Goal: Task Accomplishment & Management: Manage account settings

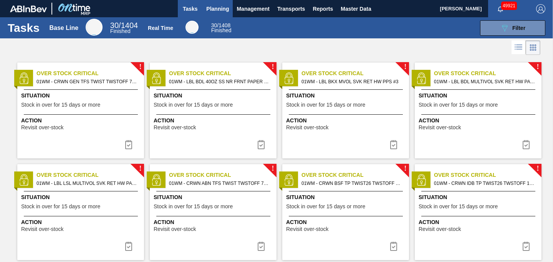
click at [218, 12] on span "Planning" at bounding box center [217, 8] width 23 height 9
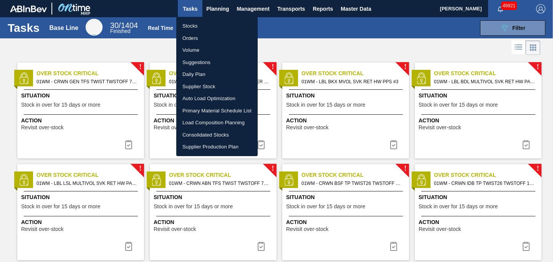
click at [192, 27] on li "Stocks" at bounding box center [216, 26] width 81 height 12
click at [517, 25] on div "Stocks Orders Volume Suggestions Daily Plan Supplier Stock Auto Load Optimizati…" at bounding box center [276, 131] width 553 height 262
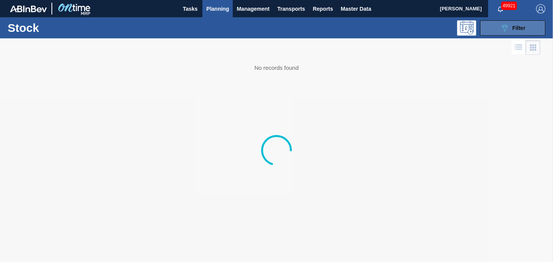
click at [514, 31] on div "089F7B8B-B2A5-4AFE-B5C0-19BA573D28AC Filter" at bounding box center [512, 27] width 25 height 9
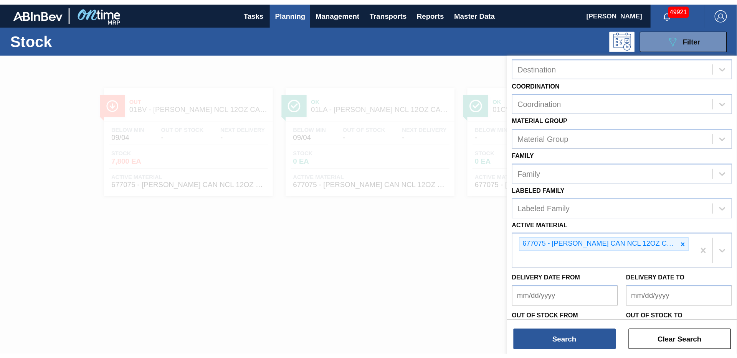
scroll to position [78, 0]
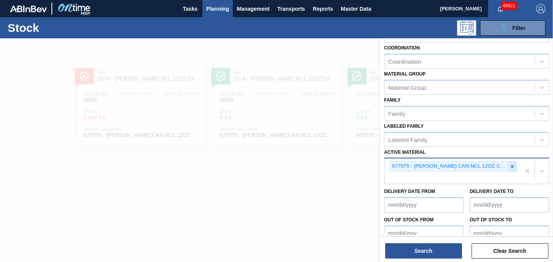
click at [512, 167] on icon at bounding box center [511, 166] width 5 height 5
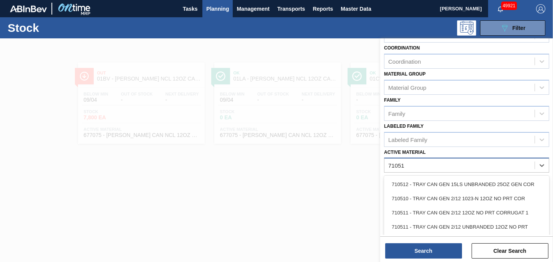
type Material "710511"
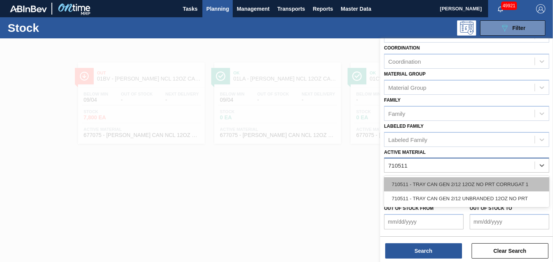
click at [487, 184] on div "710511 - TRAY CAN GEN 2/12 12OZ NO PRT CORRUGAT 1" at bounding box center [466, 184] width 165 height 14
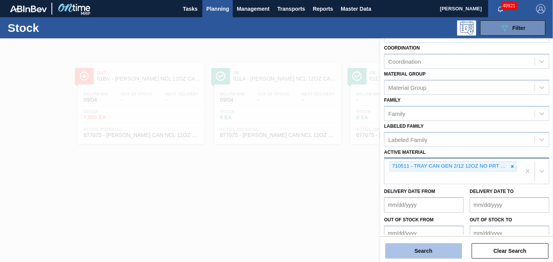
click at [432, 248] on button "Search" at bounding box center [423, 250] width 77 height 15
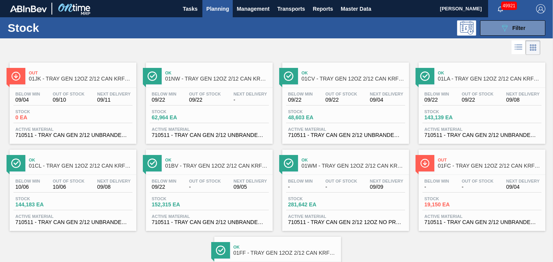
click at [477, 88] on div "Below Min 09/22 Out Of Stock 09/22 Next Delivery 09/08 Stock 143,139 EA Active …" at bounding box center [481, 114] width 127 height 52
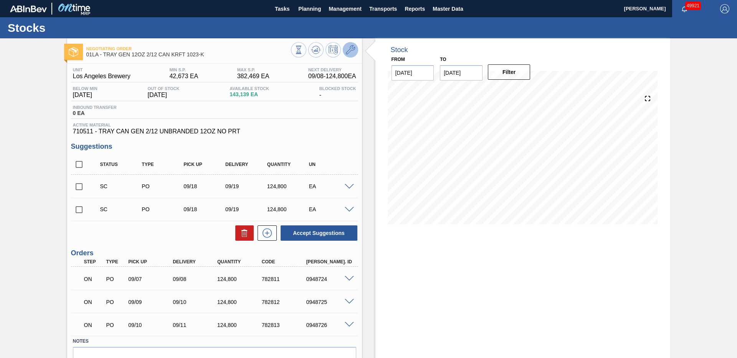
click at [356, 48] on button at bounding box center [350, 49] width 15 height 15
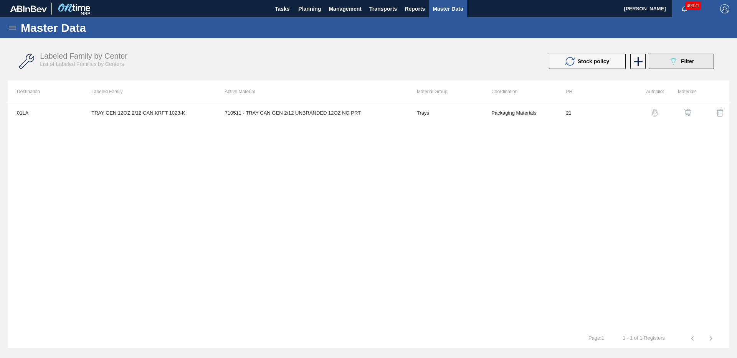
click at [552, 64] on icon "089F7B8B-B2A5-4AFE-B5C0-19BA573D28AC" at bounding box center [673, 61] width 9 height 9
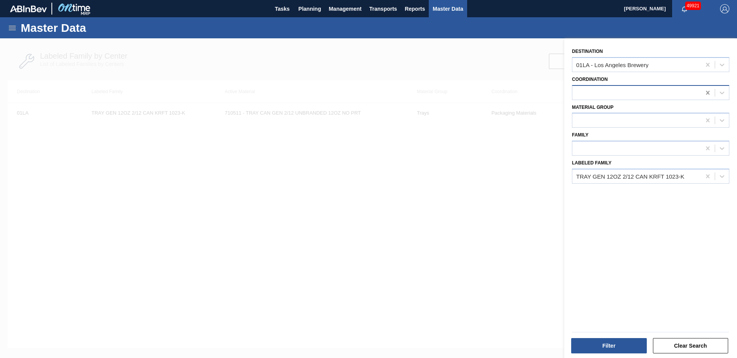
drag, startPoint x: 706, startPoint y: 64, endPoint x: 710, endPoint y: 96, distance: 31.7
click at [552, 64] on icon at bounding box center [707, 65] width 3 height 4
click at [552, 262] on button "Filter" at bounding box center [609, 345] width 76 height 15
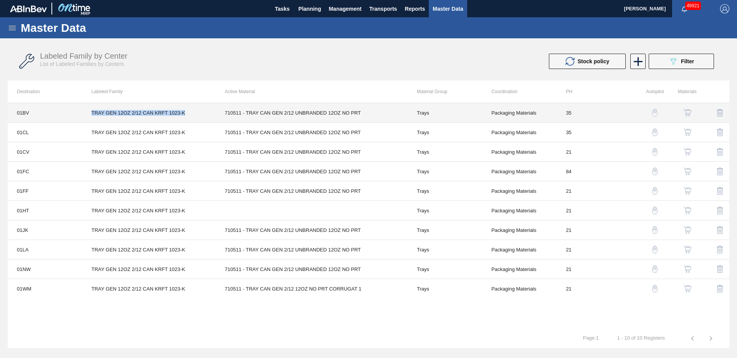
drag, startPoint x: 88, startPoint y: 113, endPoint x: 196, endPoint y: 113, distance: 107.8
click at [196, 113] on td "TRAY GEN 12OZ 2/12 CAN KRFT 1023-K" at bounding box center [148, 113] width 133 height 20
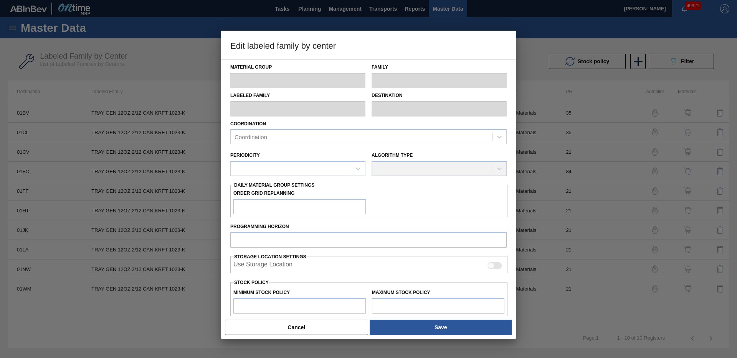
type input "Trays"
type input "TRAY GEN 12OZ 2/12 CAN KRFT 1023-K"
type input "01BV - [GEOGRAPHIC_DATA] Brewery"
type input "35"
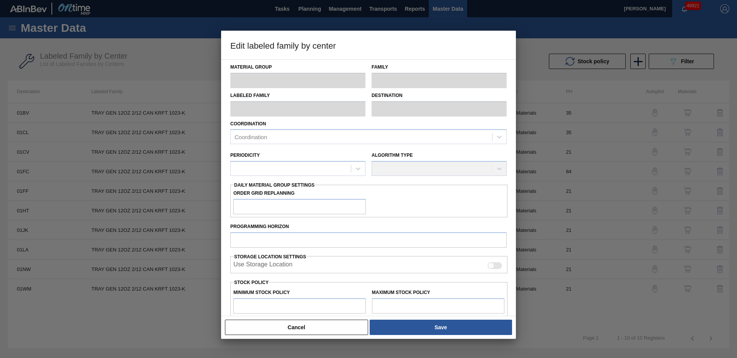
type input "68,354"
type input "823,184"
type input "0"
type input "68,354"
checkbox input "true"
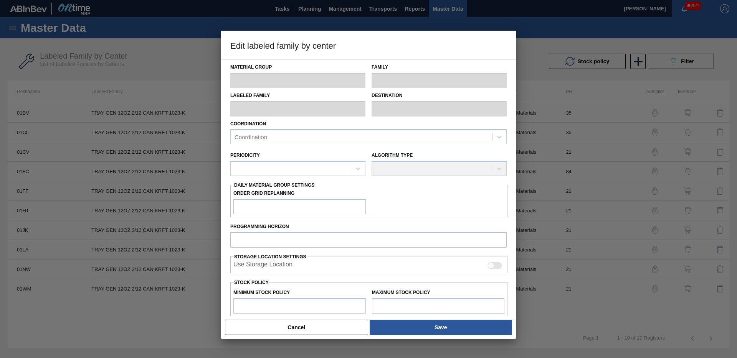
checkbox input "true"
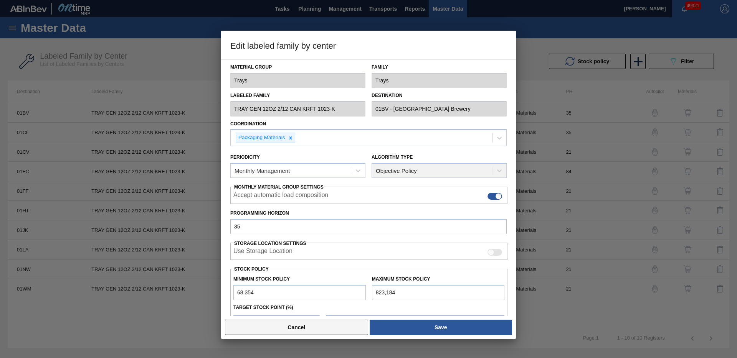
click at [346, 262] on button "Cancel" at bounding box center [296, 327] width 143 height 15
